Goal: Ask a question

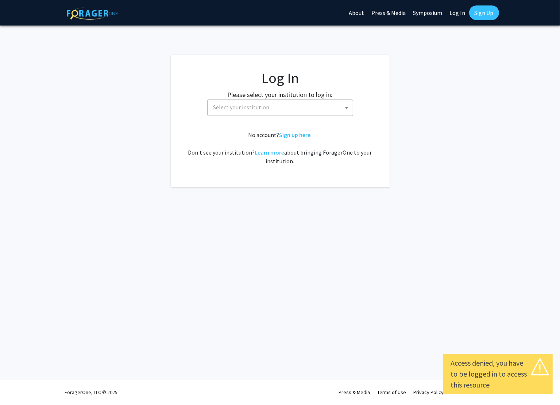
click at [339, 104] on span "Select your institution" at bounding box center [281, 107] width 142 height 15
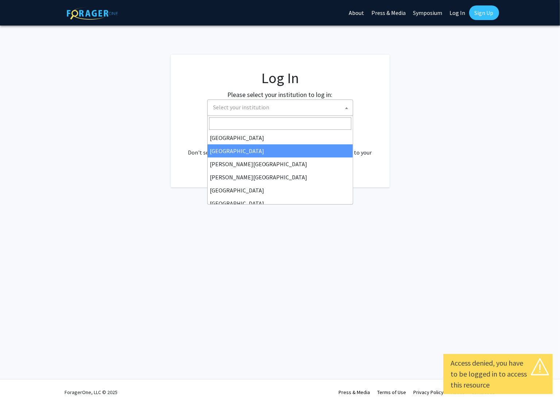
select select "10"
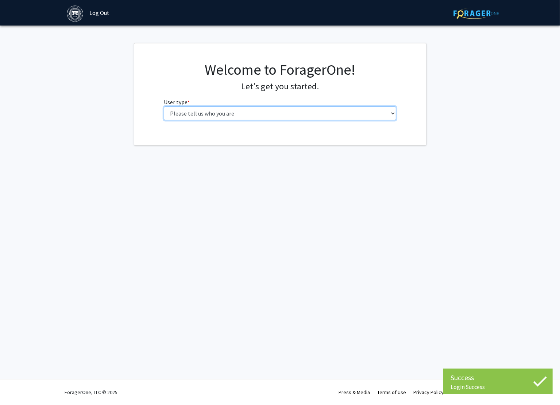
click at [218, 111] on select "Please tell us who you are Undergraduate Student Master's Student Doctoral Cand…" at bounding box center [280, 113] width 232 height 14
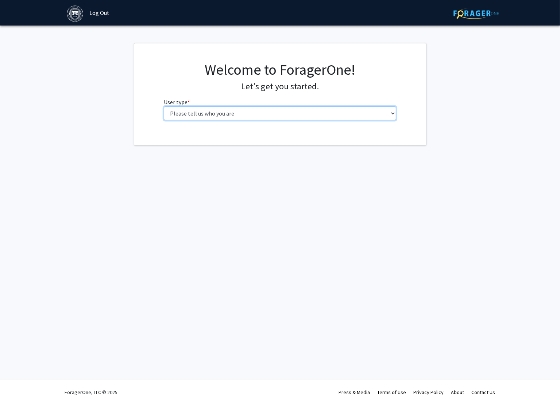
select select "6: adminAssistant"
click at [164, 106] on select "Please tell us who you are Undergraduate Student Master's Student Doctoral Cand…" at bounding box center [280, 113] width 232 height 14
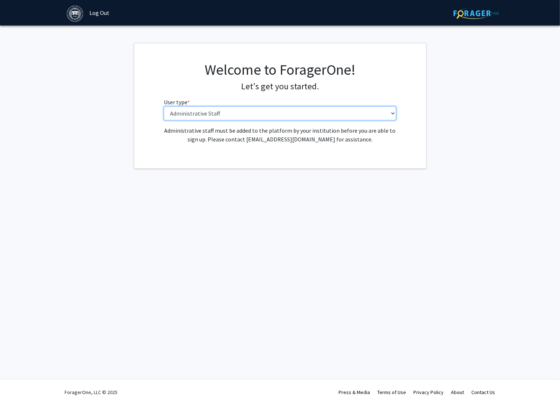
click at [363, 112] on select "Please tell us who you are Undergraduate Student Master's Student Doctoral Cand…" at bounding box center [280, 113] width 232 height 14
click at [418, 145] on div "Administrative staff must be added to the platform by your institution before y…" at bounding box center [280, 137] width 292 height 23
